Goal: Information Seeking & Learning: Learn about a topic

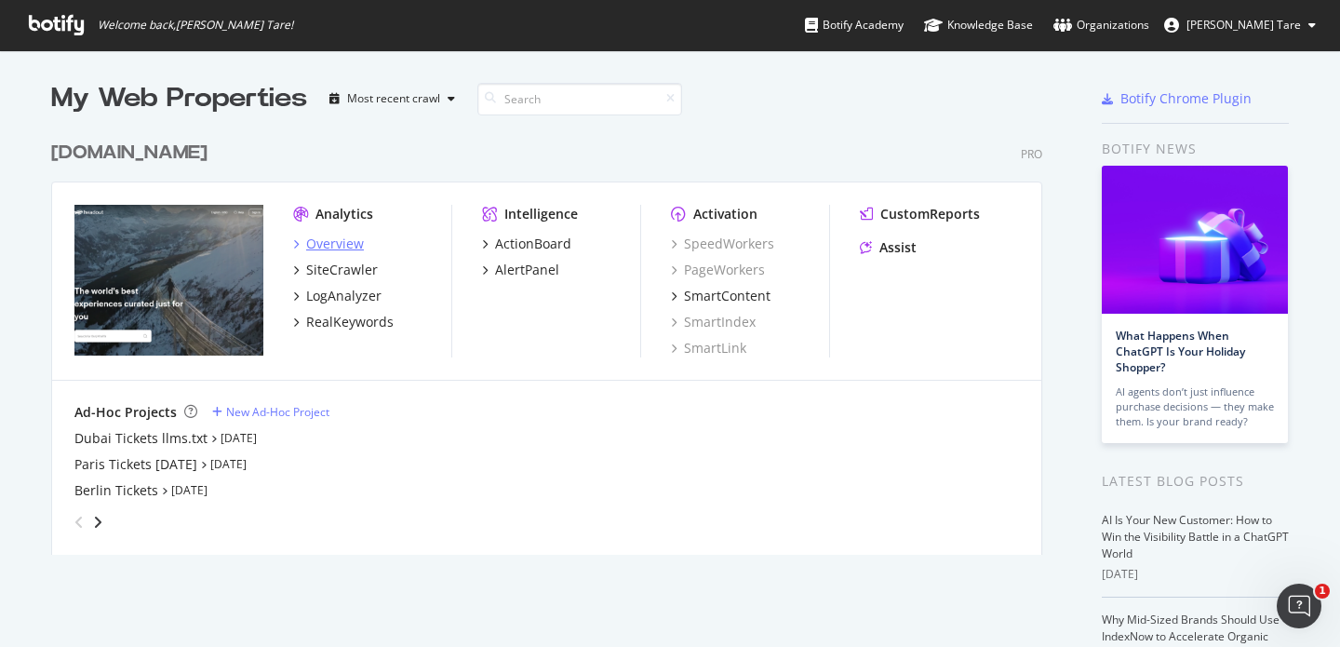
click at [341, 242] on div "Overview" at bounding box center [335, 244] width 58 height 19
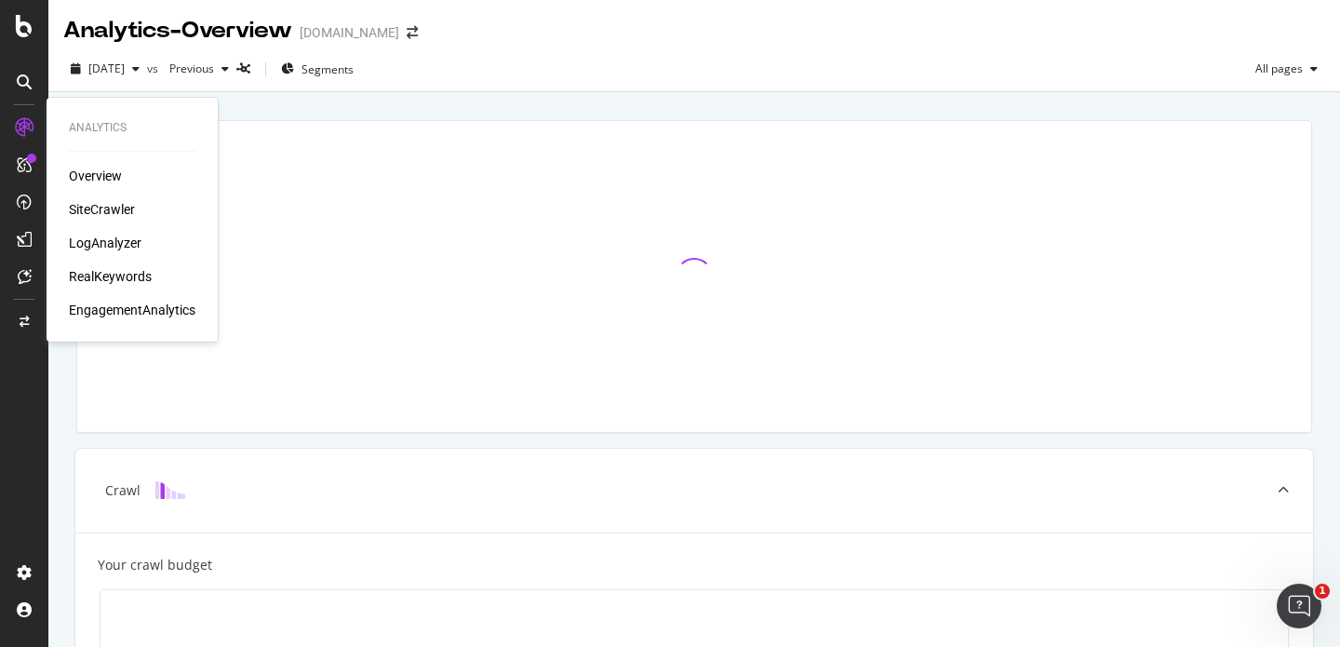
click at [91, 210] on div "SiteCrawler" at bounding box center [102, 209] width 66 height 19
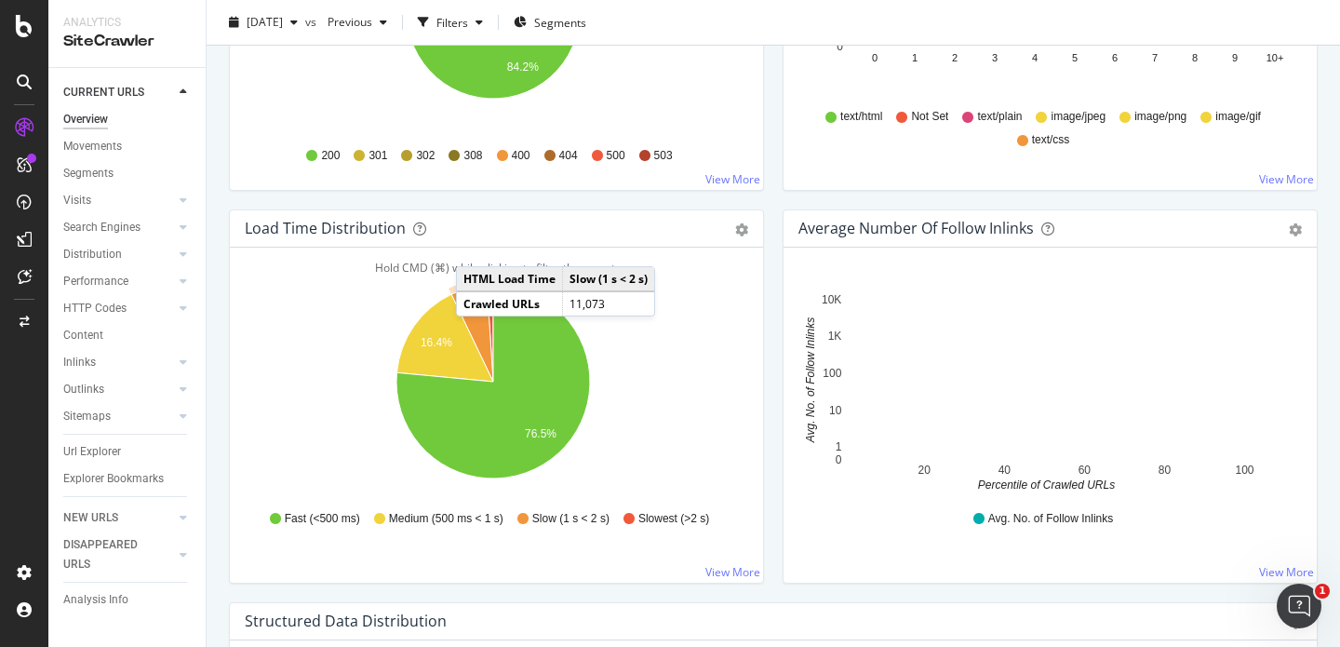
scroll to position [1041, 0]
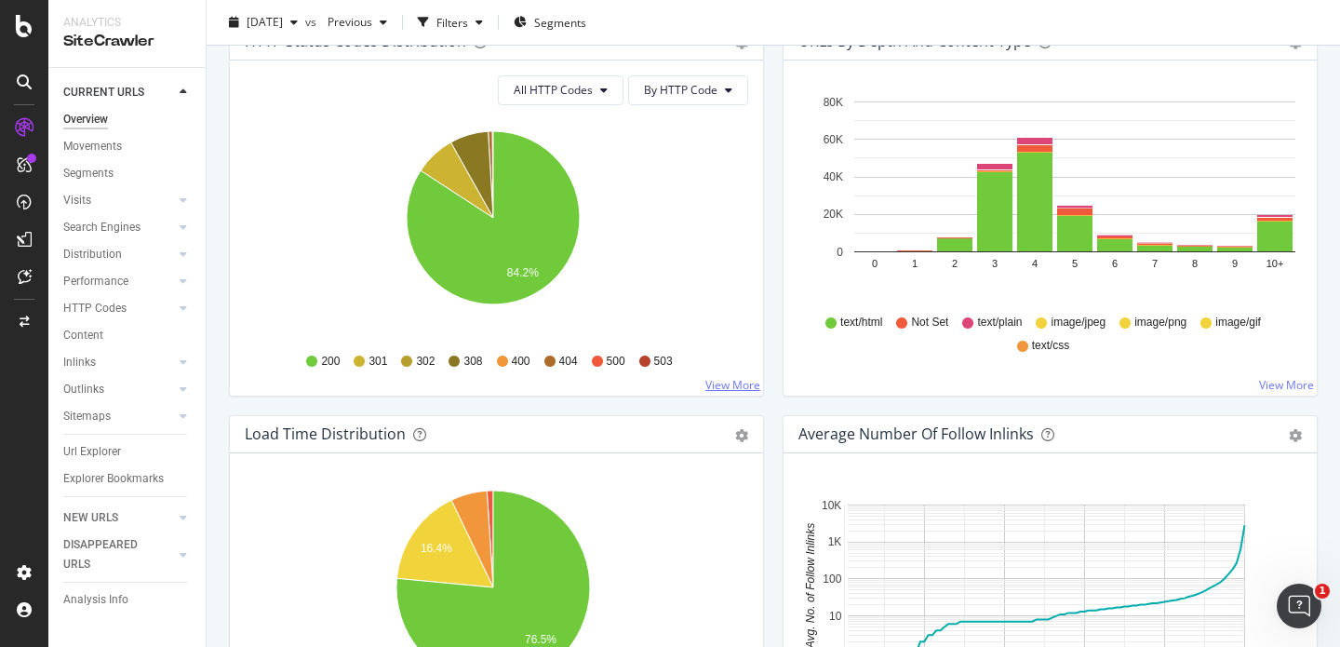
click at [745, 390] on link "View More" at bounding box center [732, 385] width 55 height 16
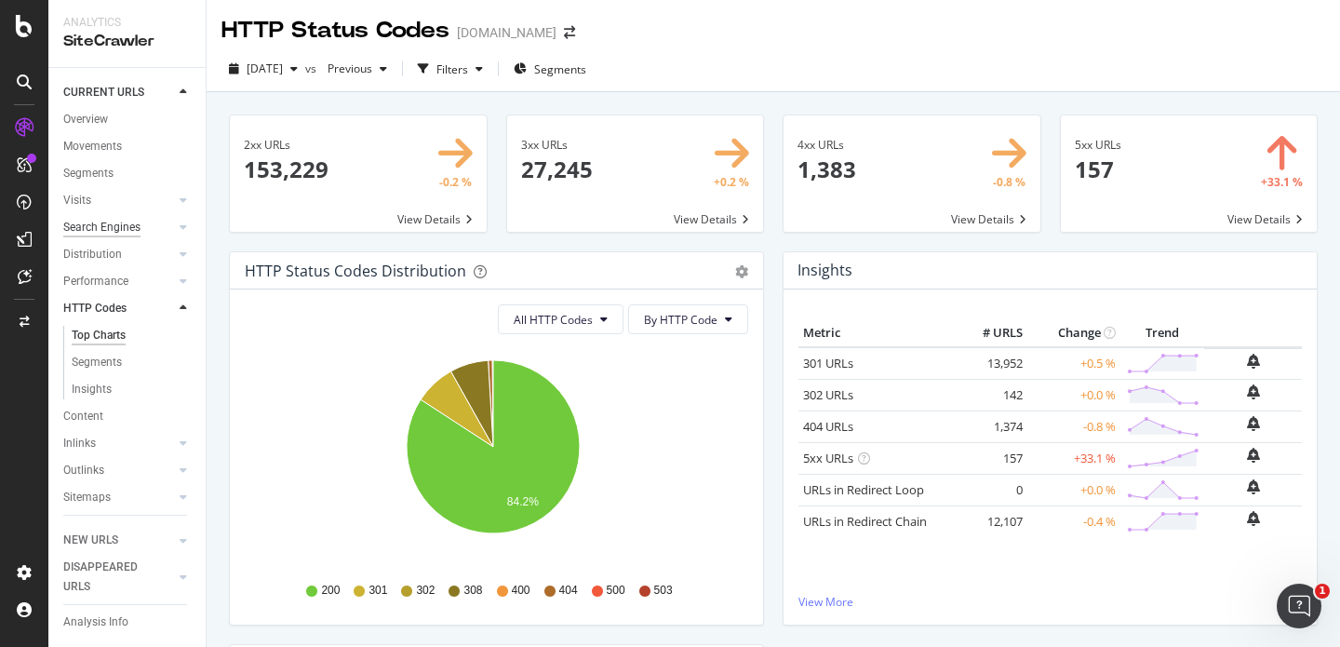
click at [127, 227] on div "Search Engines" at bounding box center [101, 228] width 77 height 20
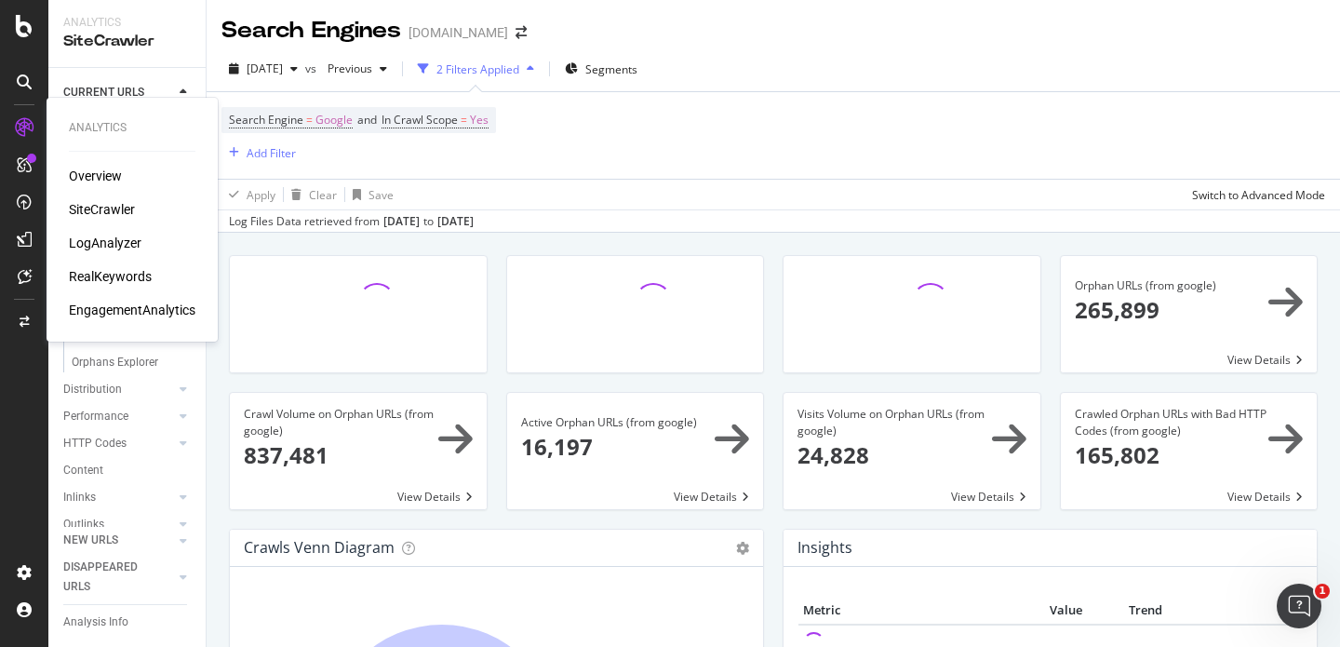
click at [121, 243] on div "LogAnalyzer" at bounding box center [105, 243] width 73 height 19
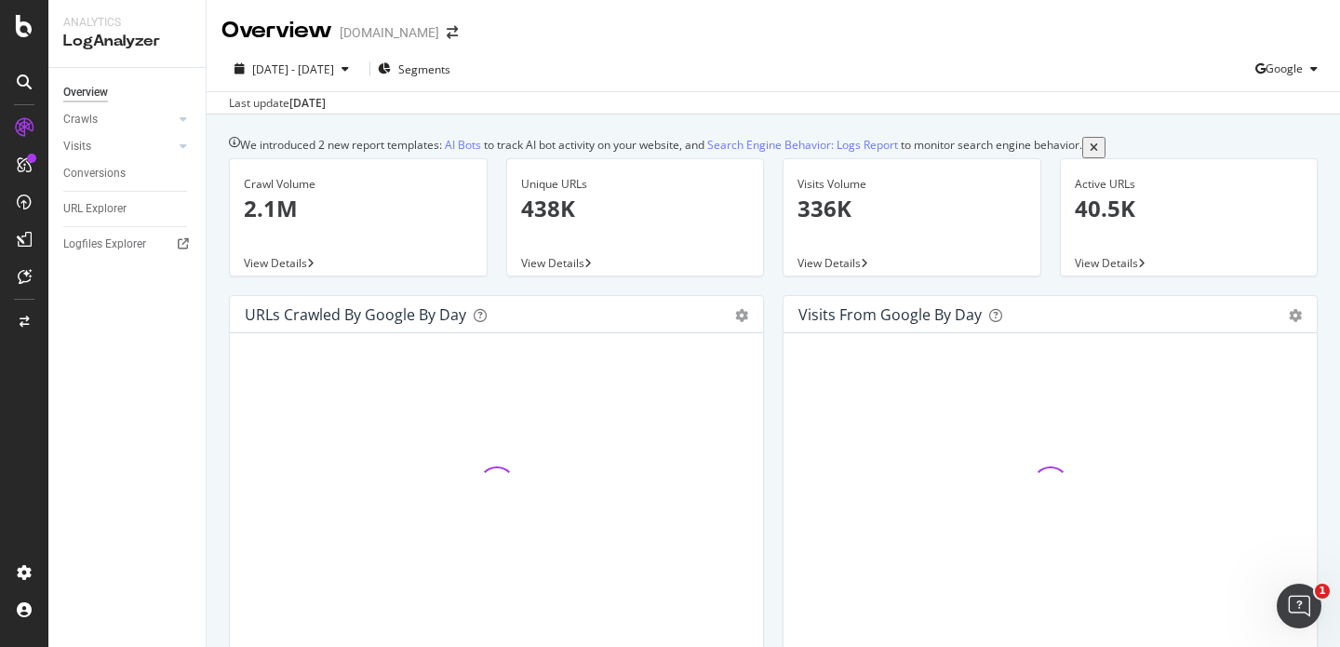
click at [326, 107] on div "[DATE]" at bounding box center [307, 103] width 36 height 17
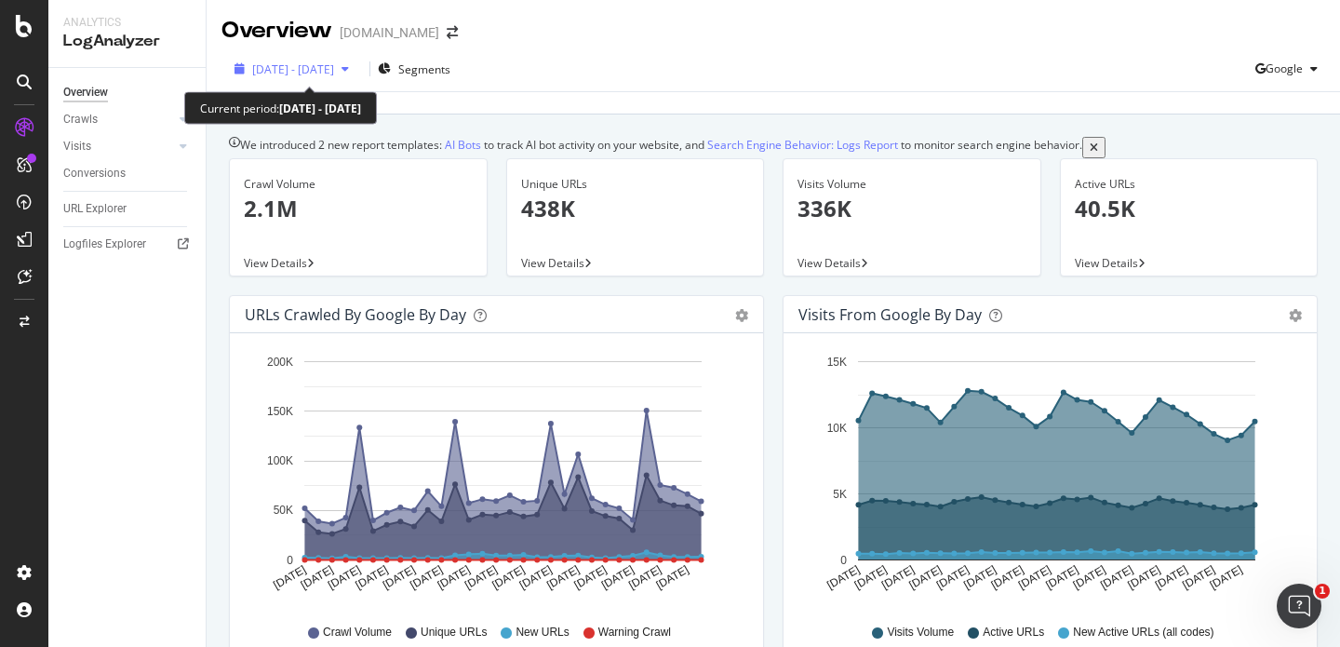
click at [334, 72] on span "[DATE] - [DATE]" at bounding box center [293, 69] width 82 height 16
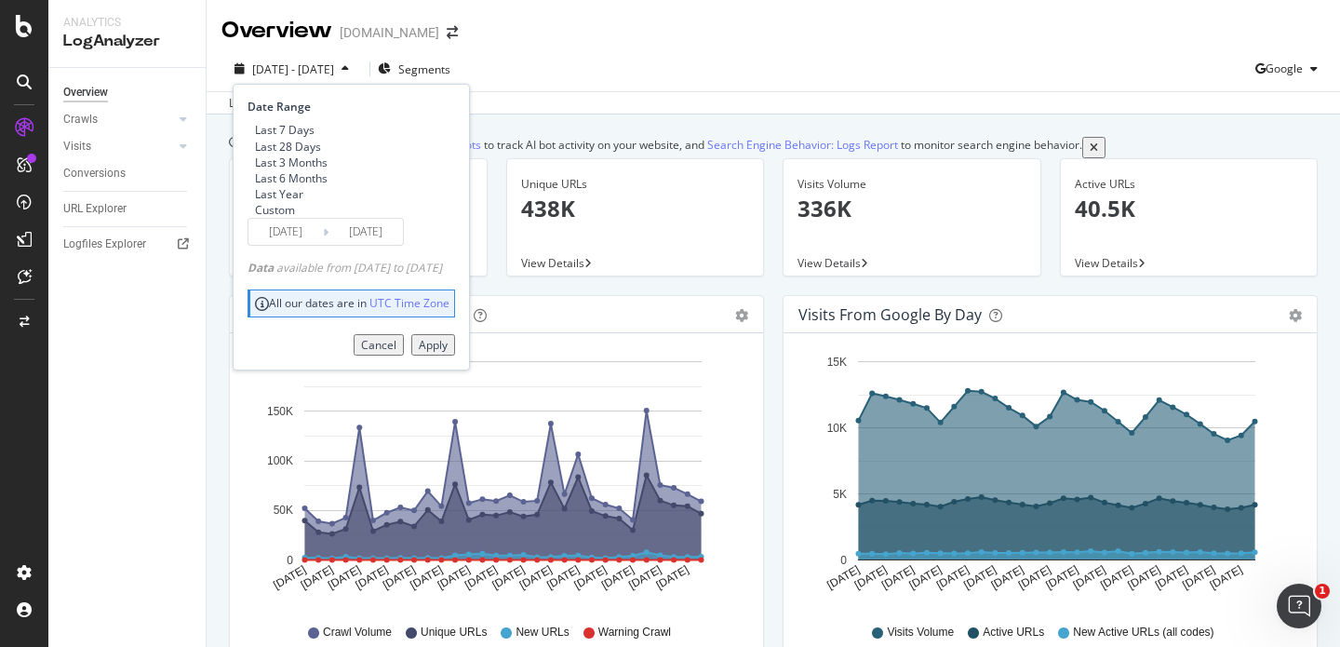
click at [448, 353] on div "Apply" at bounding box center [433, 345] width 29 height 16
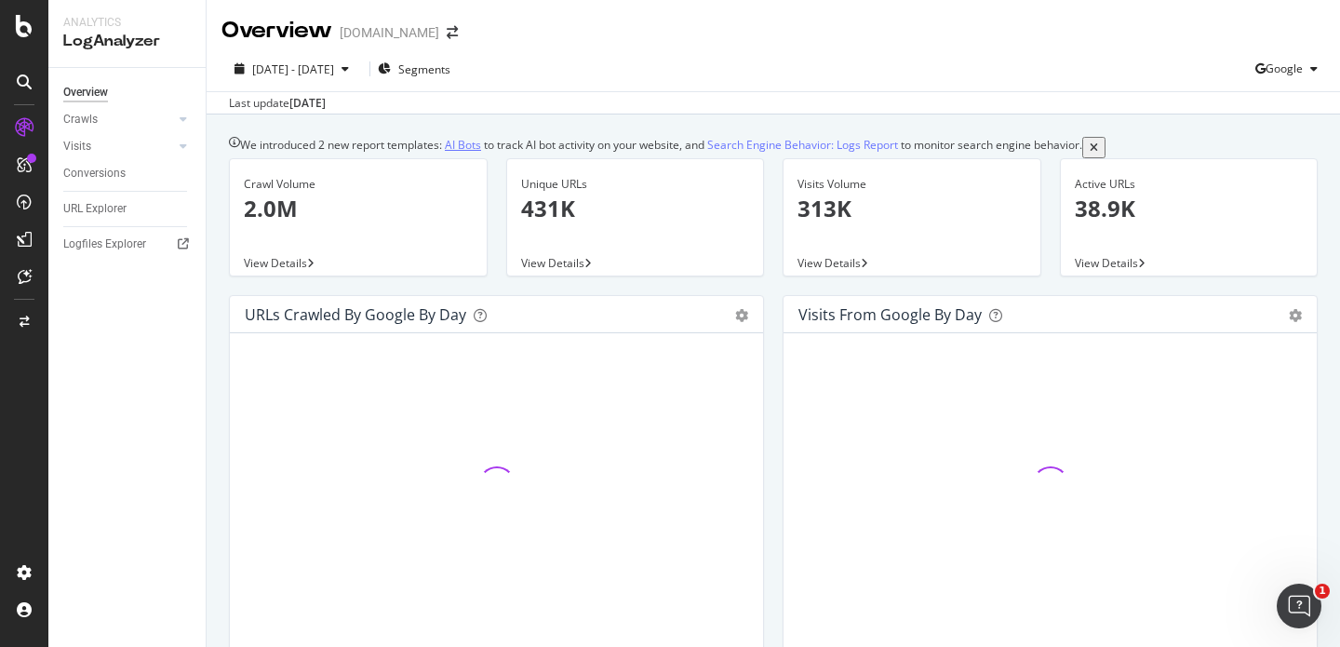
click at [479, 150] on link "AI Bots" at bounding box center [463, 145] width 36 height 16
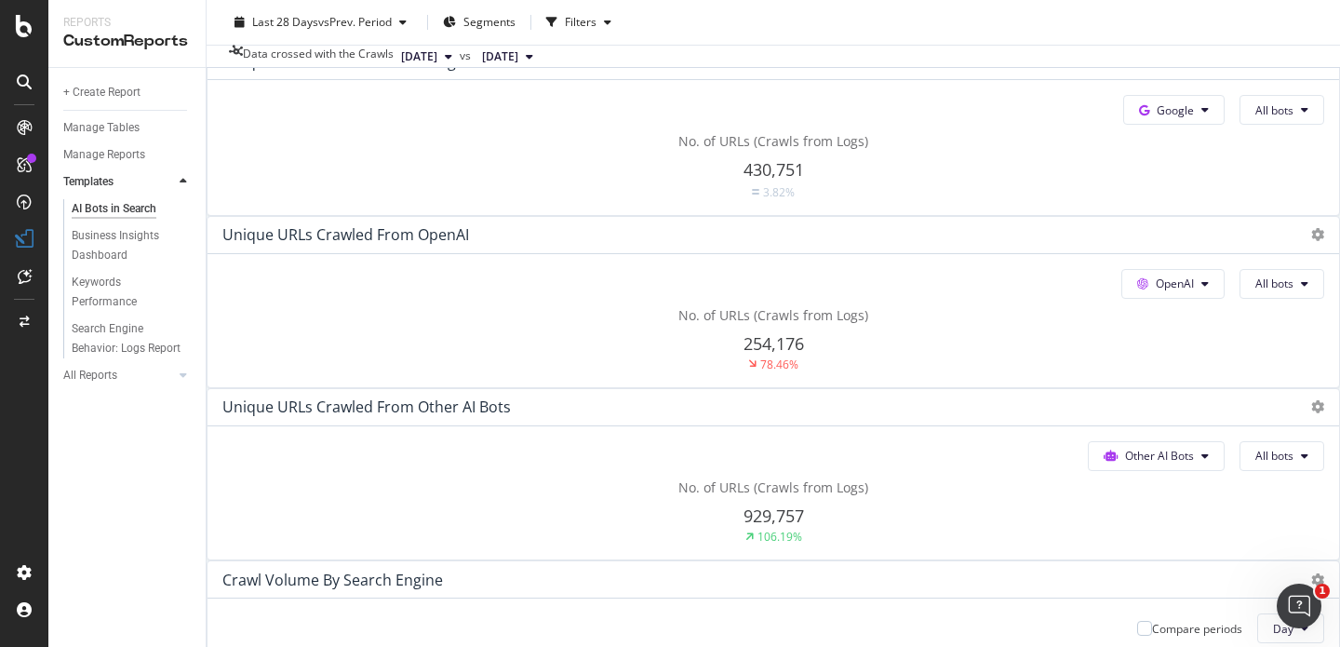
scroll to position [331, 0]
click at [1123, 123] on button "OpenAI" at bounding box center [1173, 108] width 101 height 30
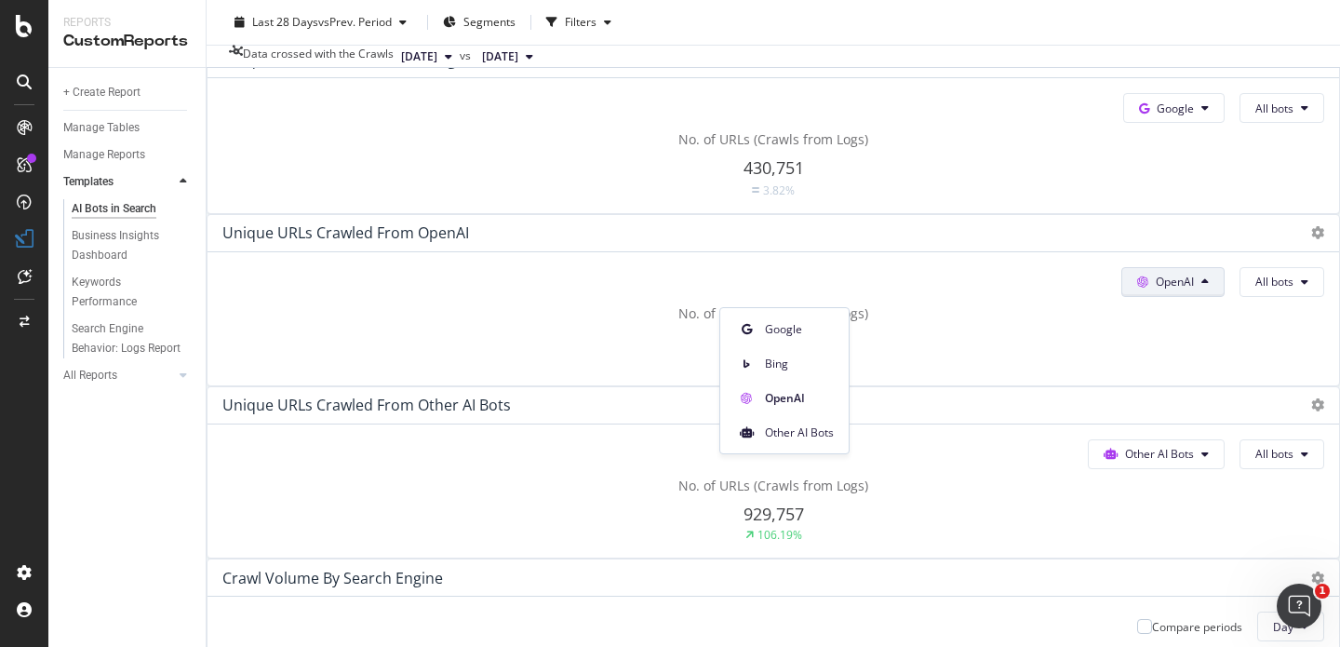
click at [869, 197] on div "No. of URLs (Crawls from Logs) 254,176 78.46%" at bounding box center [773, 163] width 1102 height 67
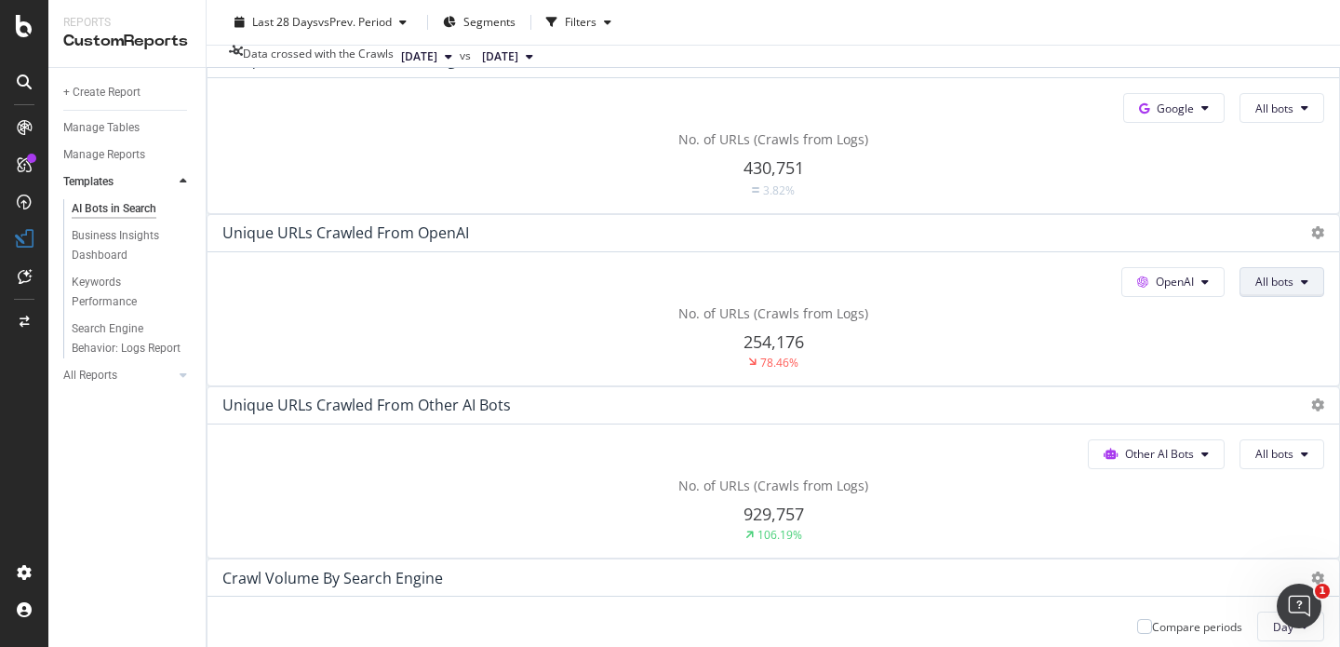
click at [1240, 123] on button "All bots" at bounding box center [1282, 108] width 85 height 30
click at [793, 197] on div "No. of URLs (Crawls from Logs) 254,176 78.46%" at bounding box center [773, 163] width 1102 height 67
click at [1255, 116] on span "All bots" at bounding box center [1274, 109] width 38 height 16
click at [818, 197] on div "No. of URLs (Crawls from Logs) 254,176 78.46%" at bounding box center [773, 163] width 1102 height 67
click at [1255, 116] on span "All bots" at bounding box center [1274, 109] width 38 height 16
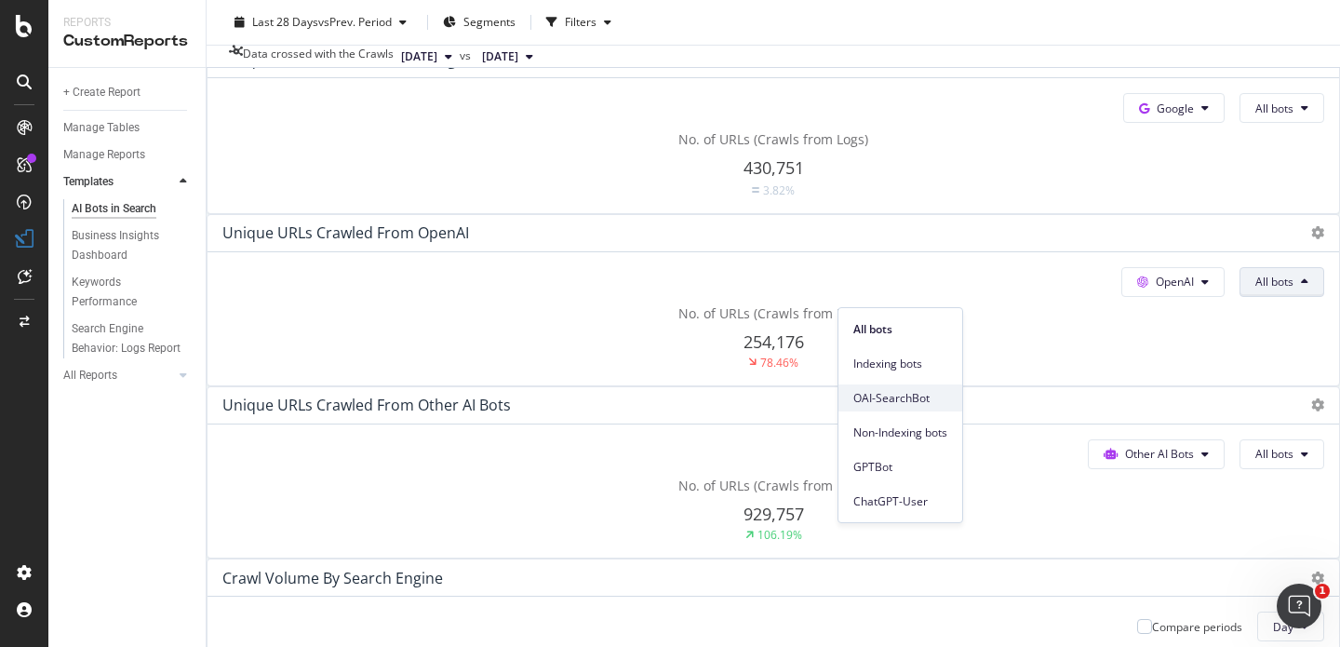
click at [872, 399] on span "OAI-SearchBot" at bounding box center [900, 398] width 94 height 17
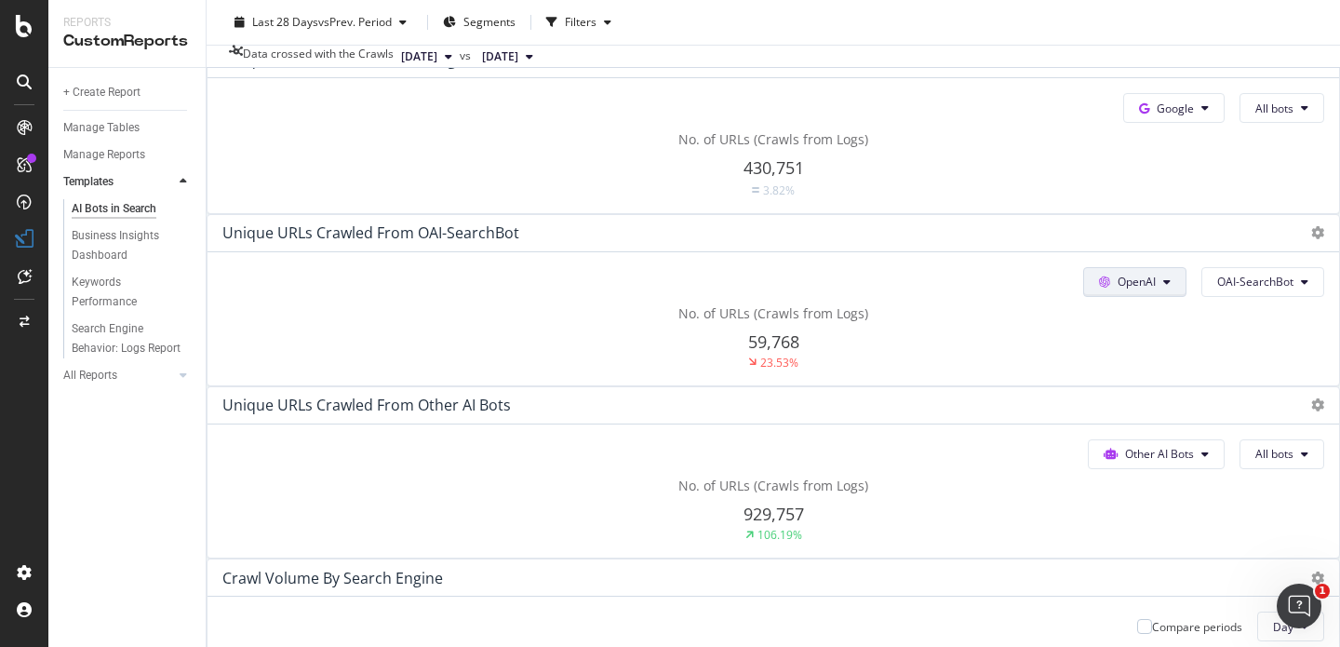
click at [1201, 114] on icon at bounding box center [1204, 107] width 7 height 11
click at [840, 197] on div "No. of URLs (Crawls from Logs) 59,768 23.53%" at bounding box center [773, 163] width 1102 height 67
click at [1240, 123] on button "OAI-SearchBot" at bounding box center [1282, 108] width 85 height 30
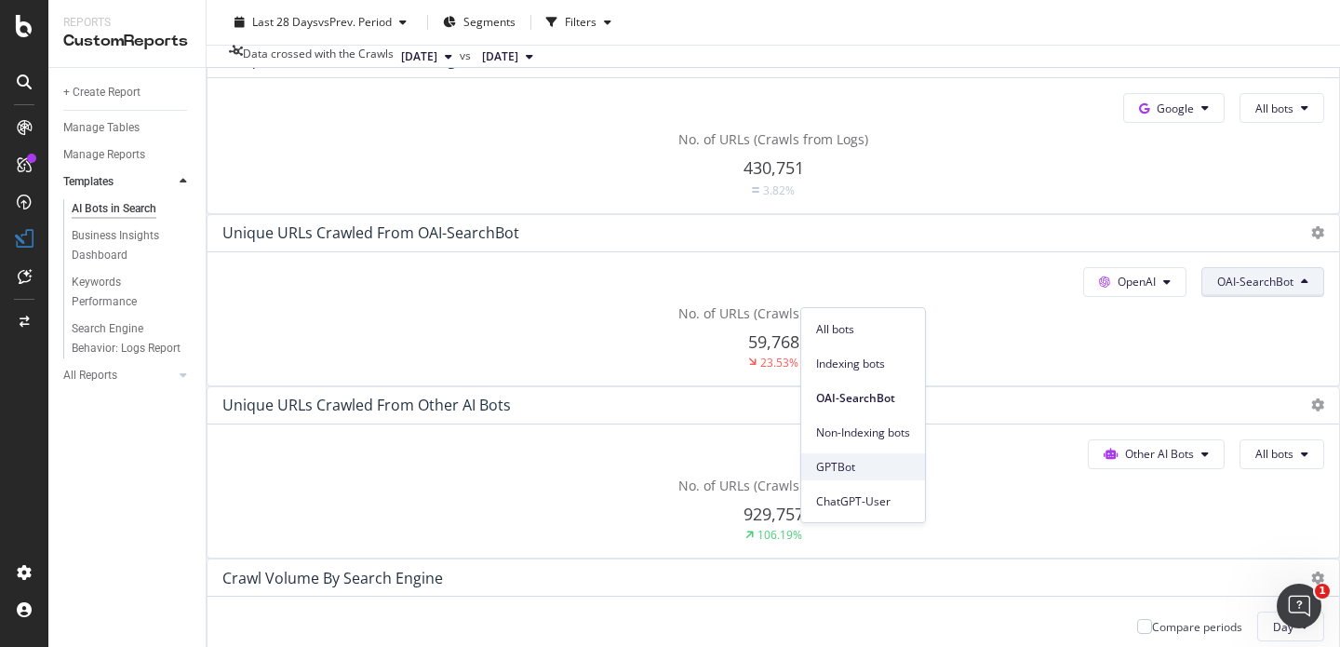
click at [845, 463] on span "GPTBot" at bounding box center [863, 467] width 94 height 17
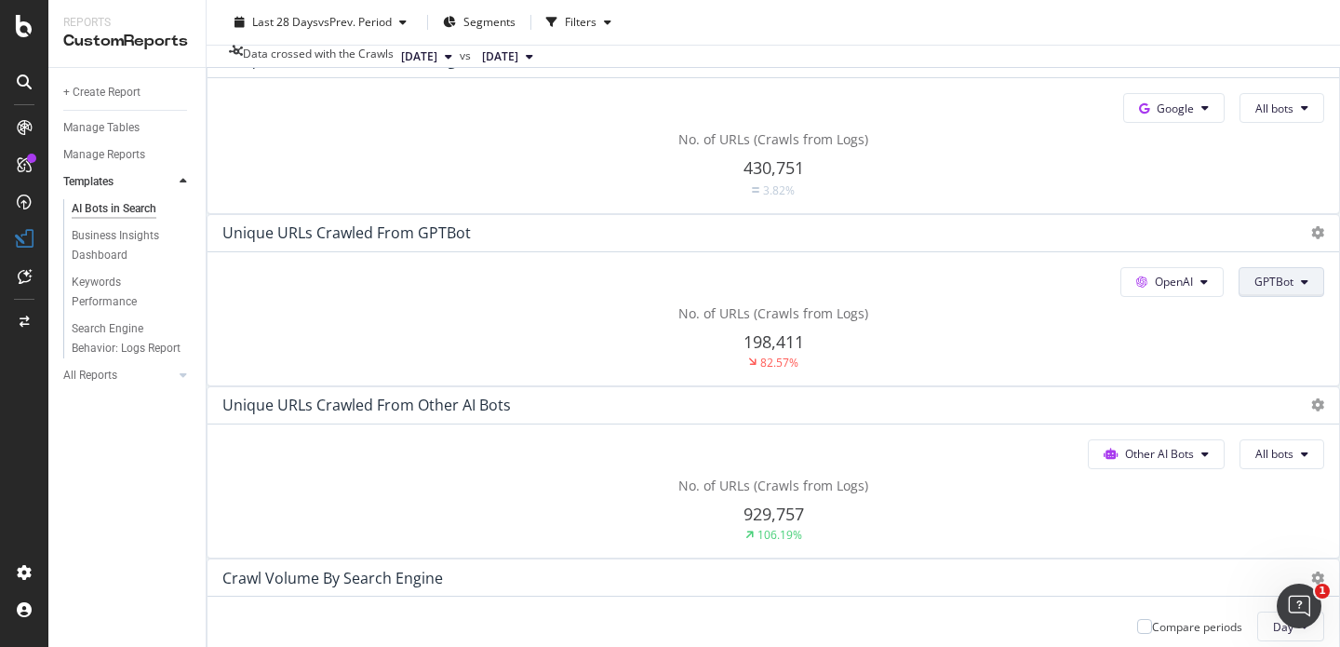
click at [1255, 116] on span "GPTBot" at bounding box center [1274, 109] width 38 height 16
click at [895, 355] on span "Indexing bots" at bounding box center [900, 363] width 94 height 17
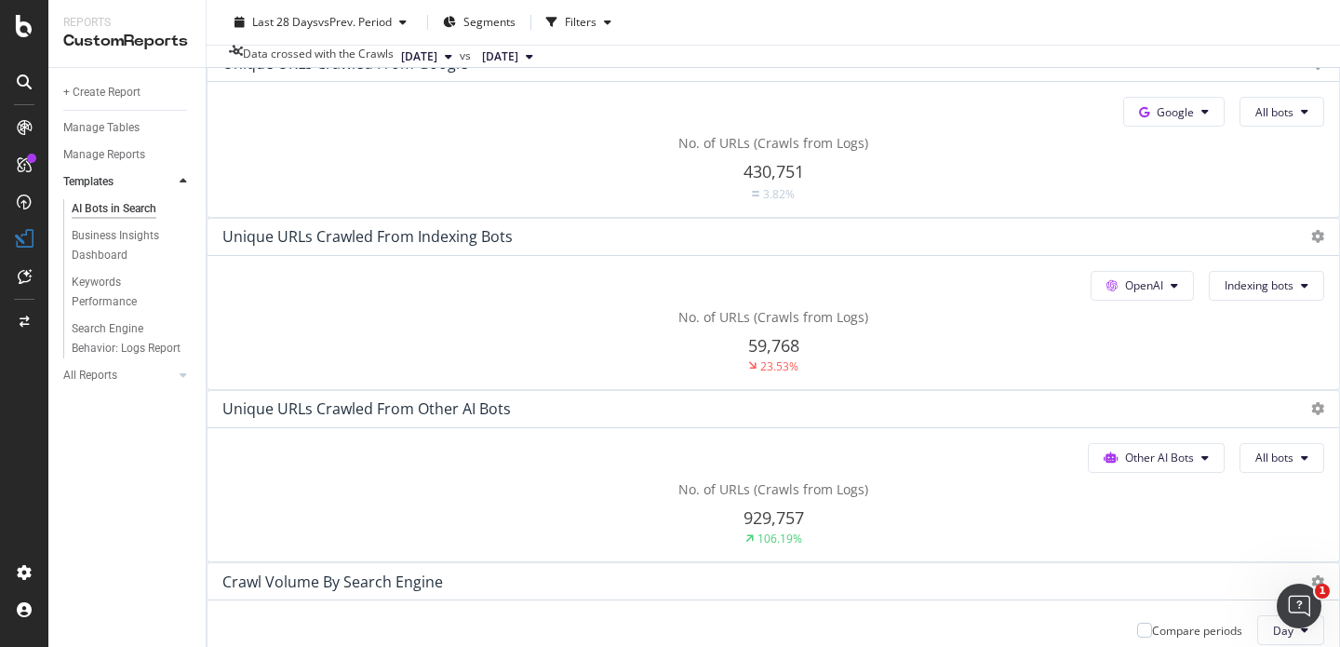
scroll to position [330, 0]
click at [1255, 117] on span "Indexing bots" at bounding box center [1274, 109] width 38 height 16
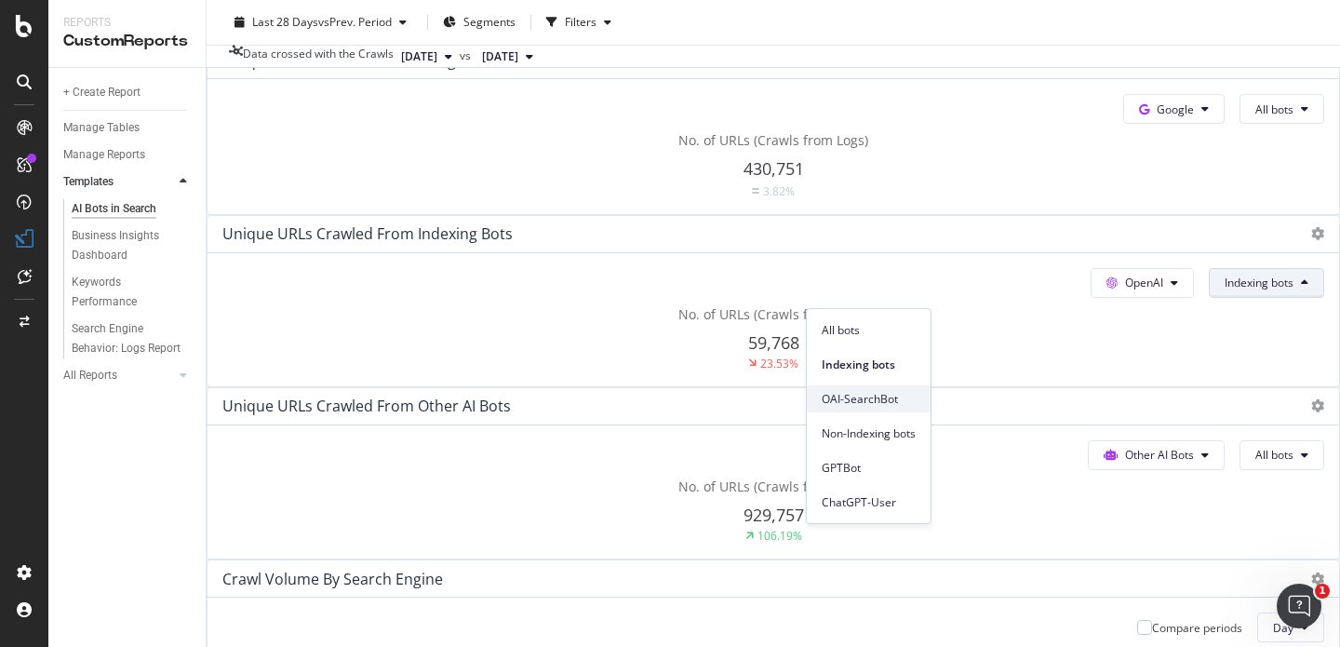
click at [847, 409] on div "OAI-SearchBot" at bounding box center [869, 398] width 124 height 27
click at [1240, 124] on button "OAI-SearchBot" at bounding box center [1282, 109] width 85 height 30
click at [857, 334] on span "All bots" at bounding box center [863, 330] width 94 height 17
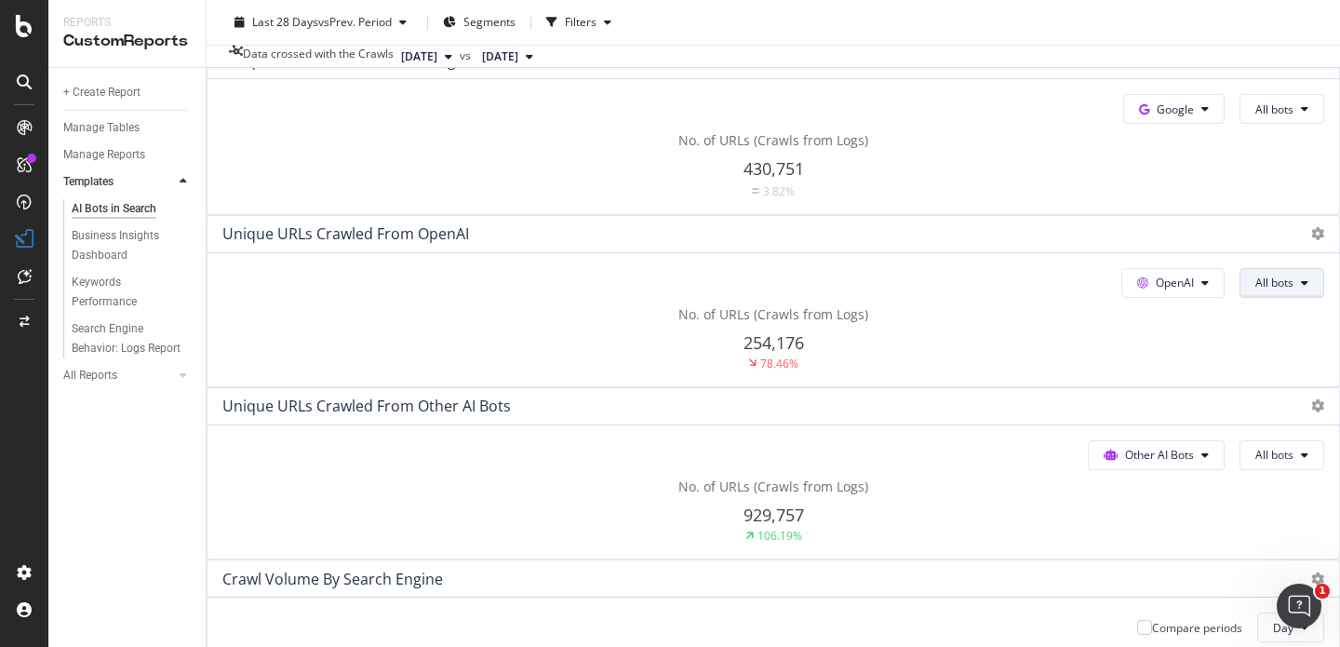
click at [1255, 117] on span "All bots" at bounding box center [1274, 109] width 38 height 16
click at [869, 439] on span "Non-Indexing bots" at bounding box center [900, 433] width 94 height 17
click at [1255, 117] on span "Non-Indexing bots" at bounding box center [1274, 109] width 38 height 16
click at [744, 198] on div "No. of URLs (Crawls from Logs) 234,590 79.7%" at bounding box center [773, 164] width 1102 height 67
click at [1123, 124] on button "OpenAI" at bounding box center [1173, 109] width 101 height 30
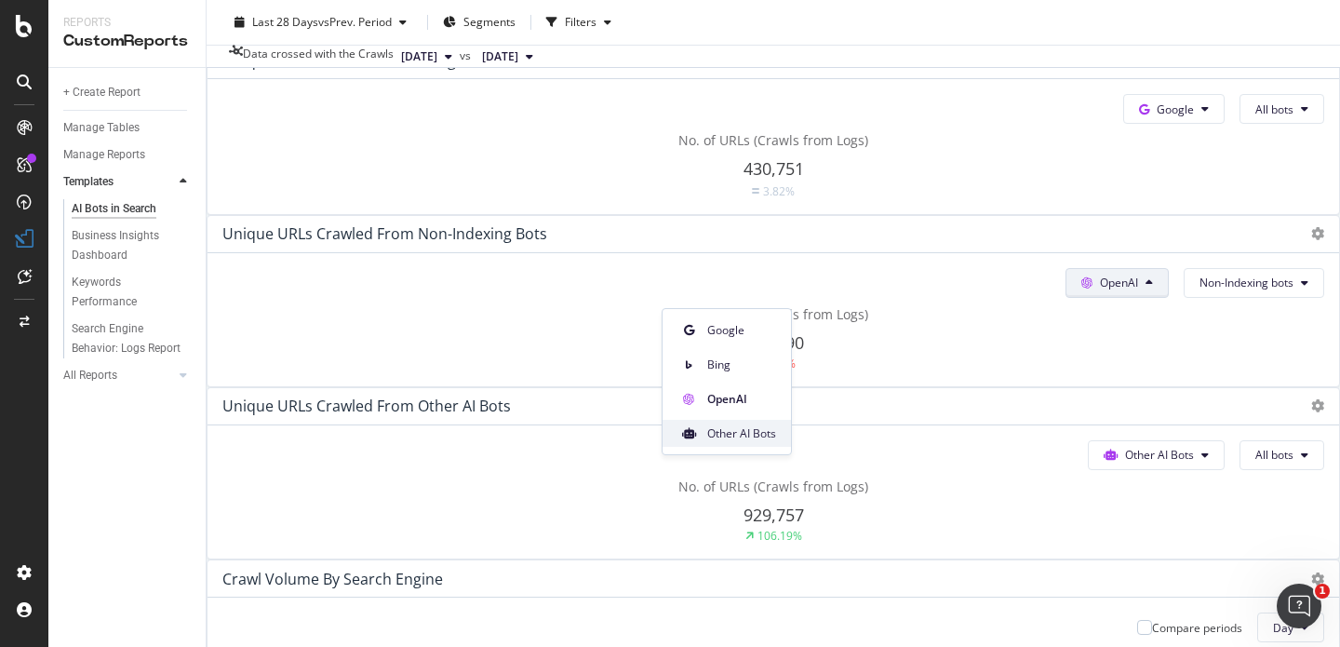
click at [762, 439] on span "Other AI Bots" at bounding box center [741, 433] width 69 height 17
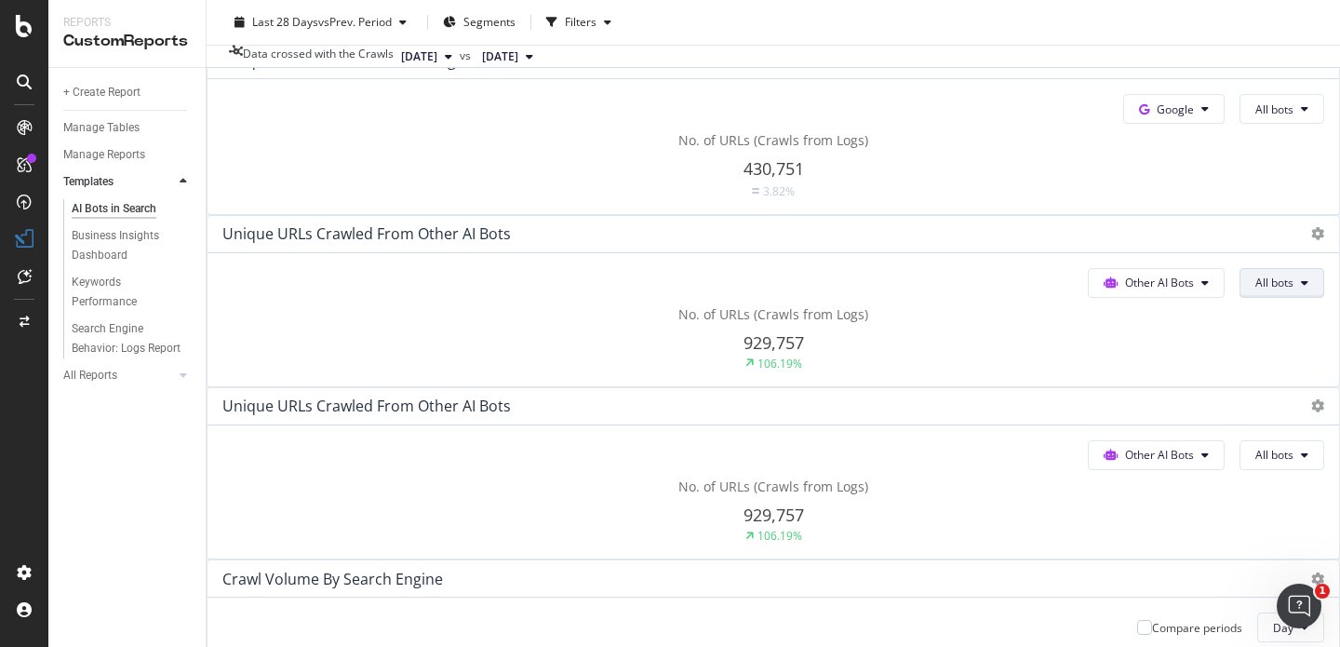
click at [1255, 117] on span "All bots" at bounding box center [1274, 109] width 38 height 16
click at [761, 198] on div "No. of URLs (Crawls from Logs) 929,757 106.19%" at bounding box center [773, 164] width 1102 height 67
click at [35, 28] on div at bounding box center [24, 26] width 45 height 22
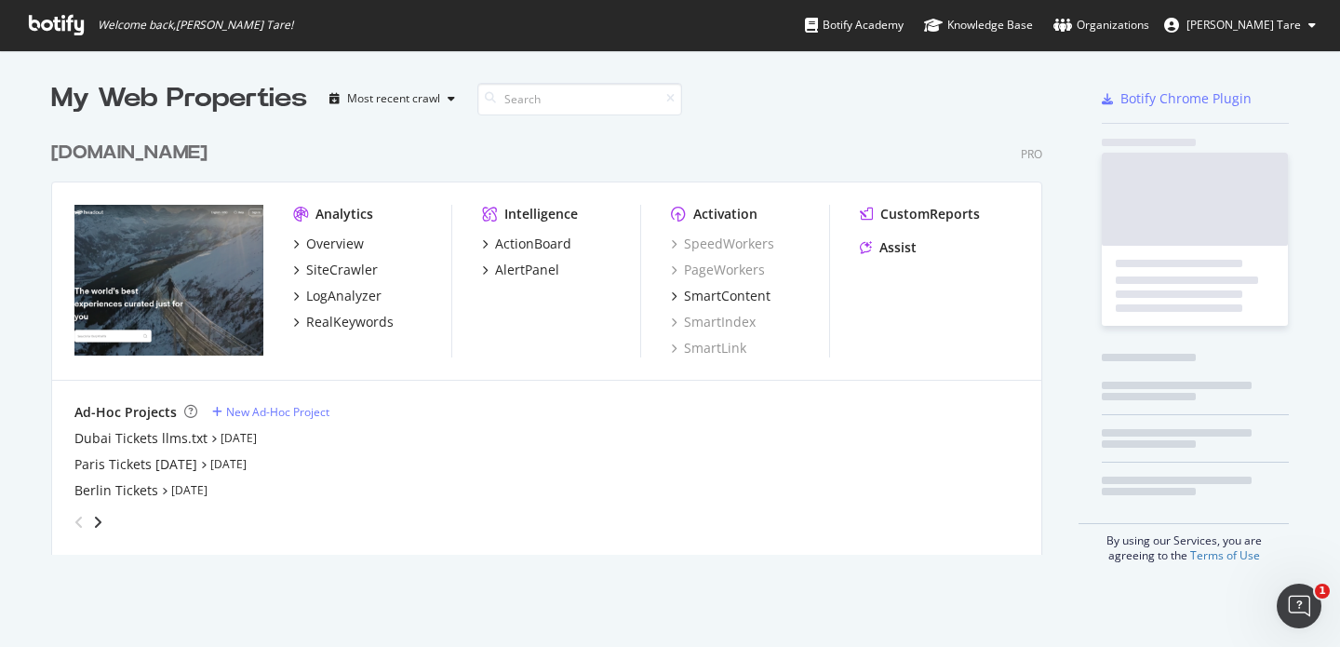
scroll to position [633, 1312]
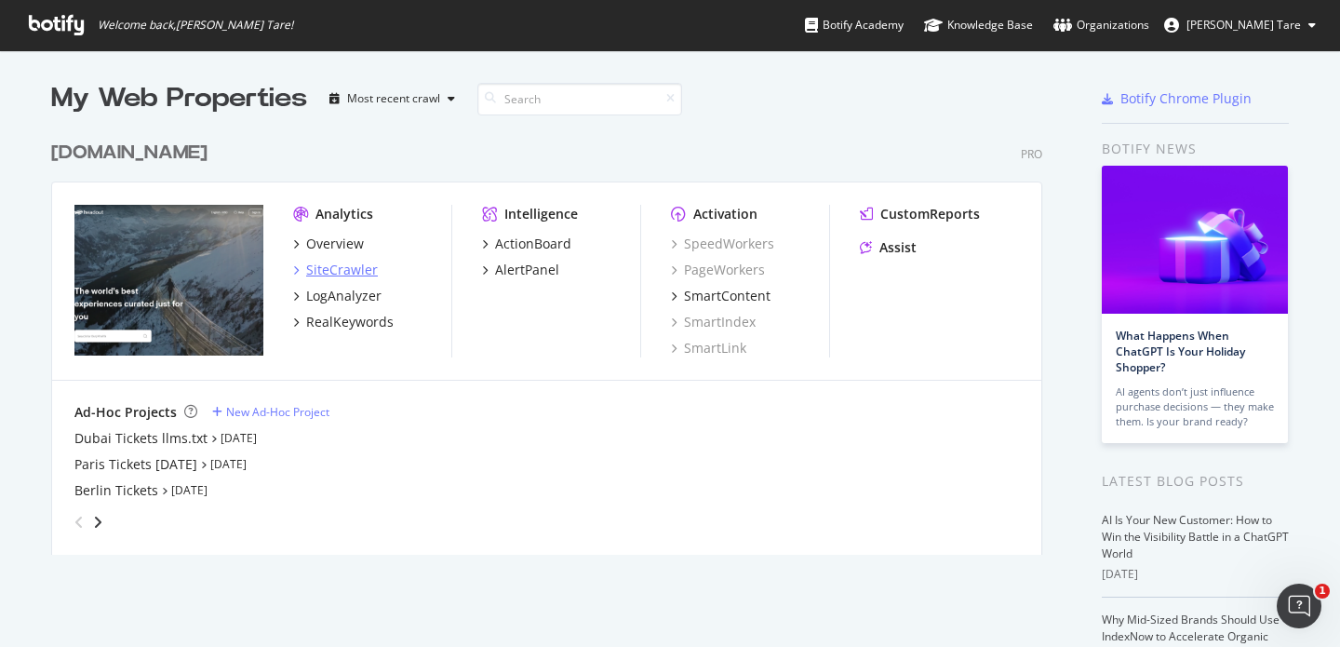
click at [338, 278] on div "SiteCrawler" at bounding box center [342, 270] width 72 height 19
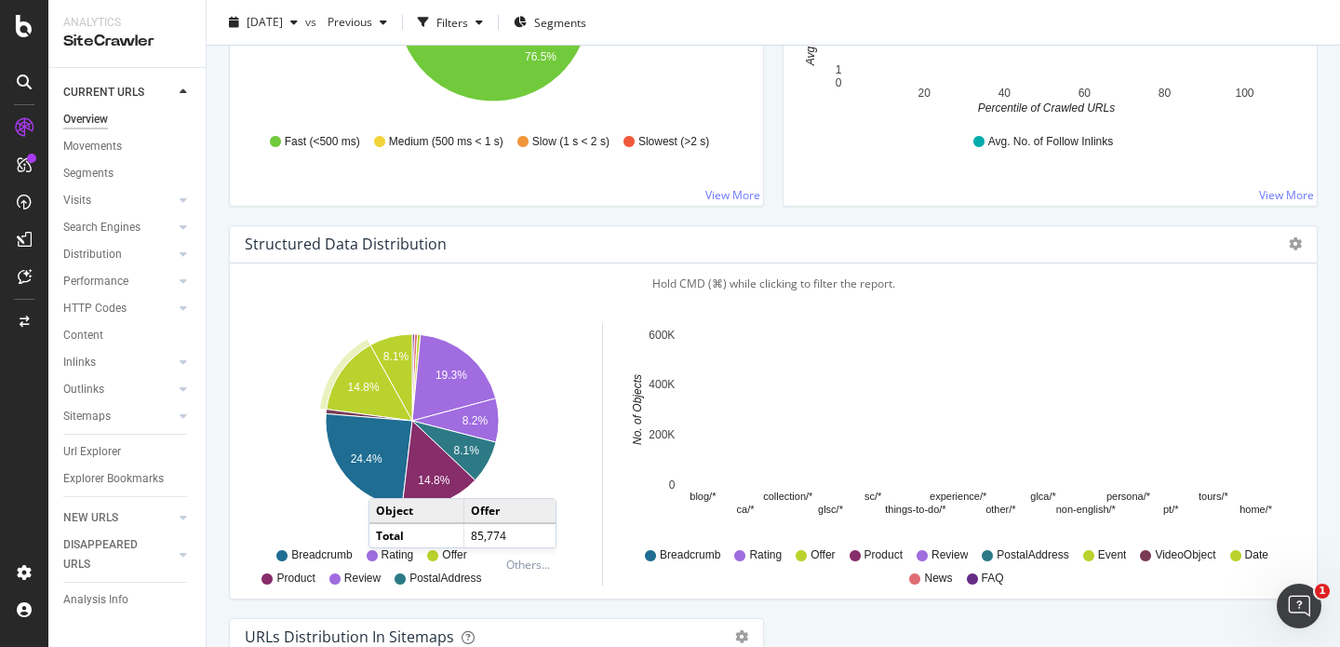
scroll to position [1635, 0]
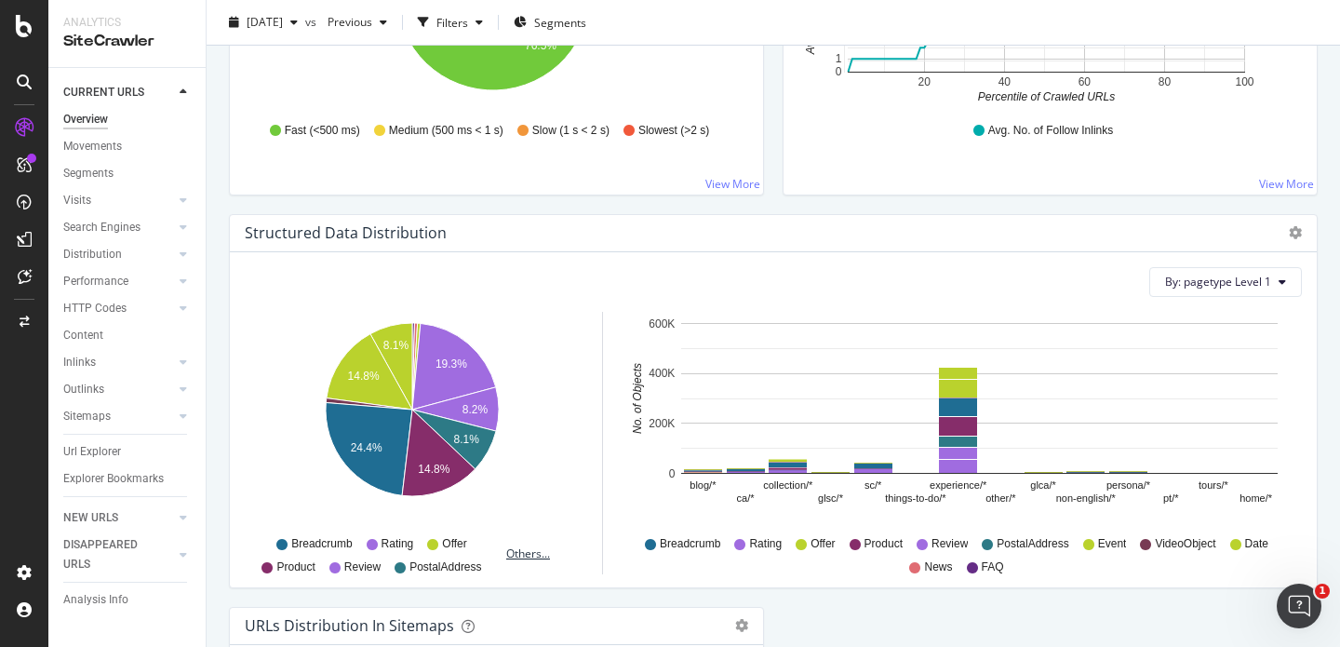
click at [524, 556] on div "Others..." at bounding box center [532, 553] width 52 height 16
